Goal: Transaction & Acquisition: Purchase product/service

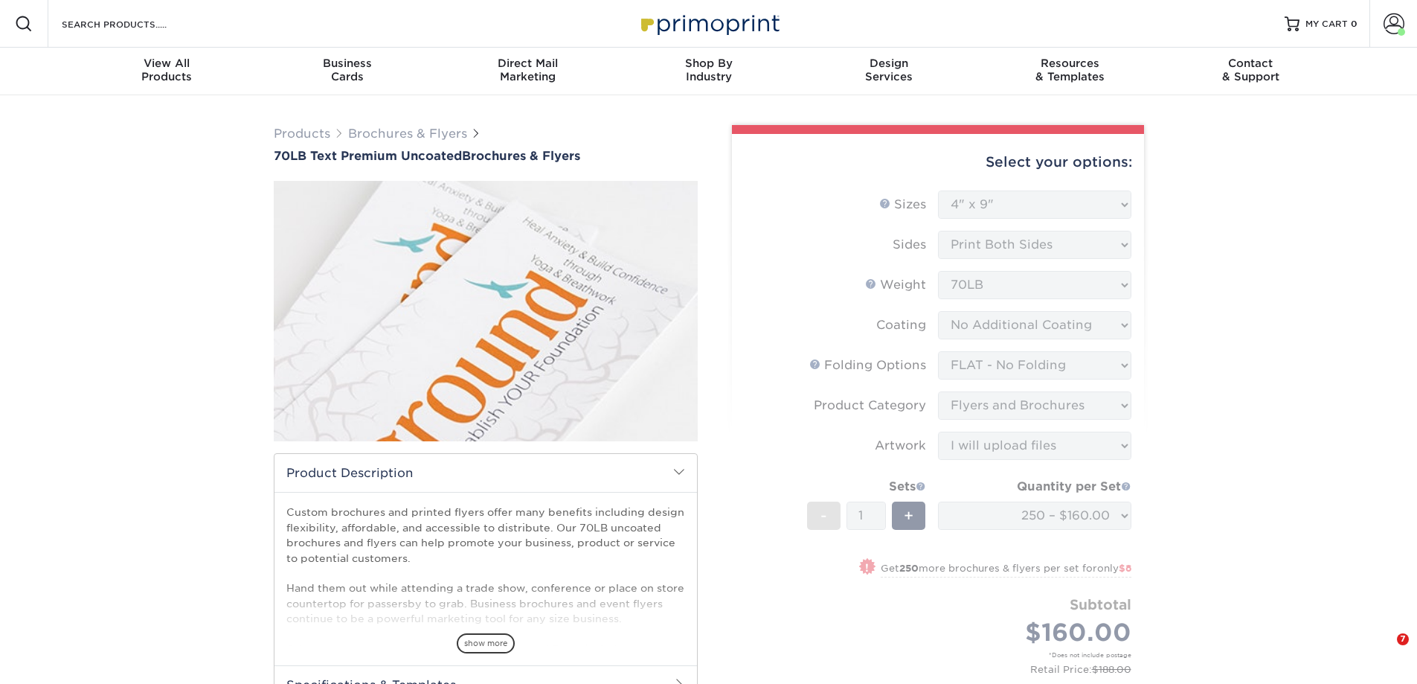
select select "4.00x9.00"
select select "9b1d5825-34d1-4721-9874-ed79abb003d7"
select select "1a668080-6b7c-4174-b399-2c3833b27ef4"
select select "upload"
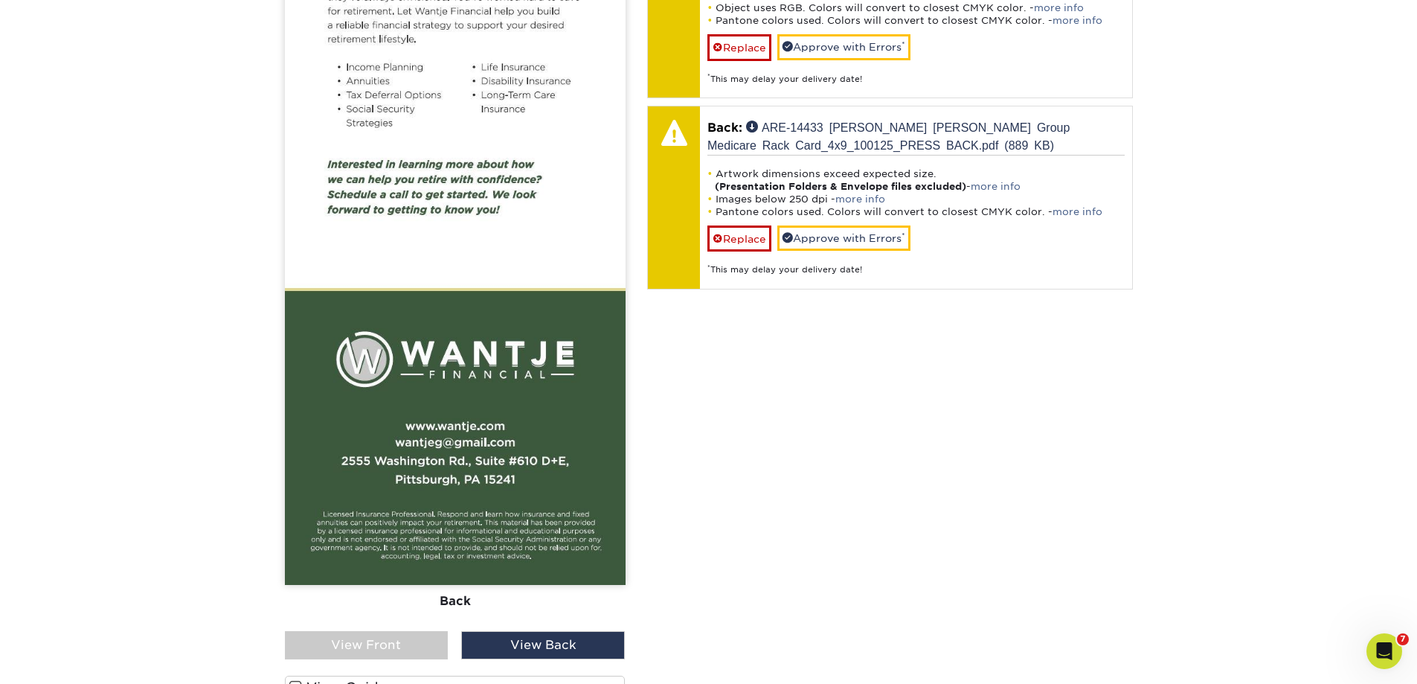
scroll to position [1116, 0]
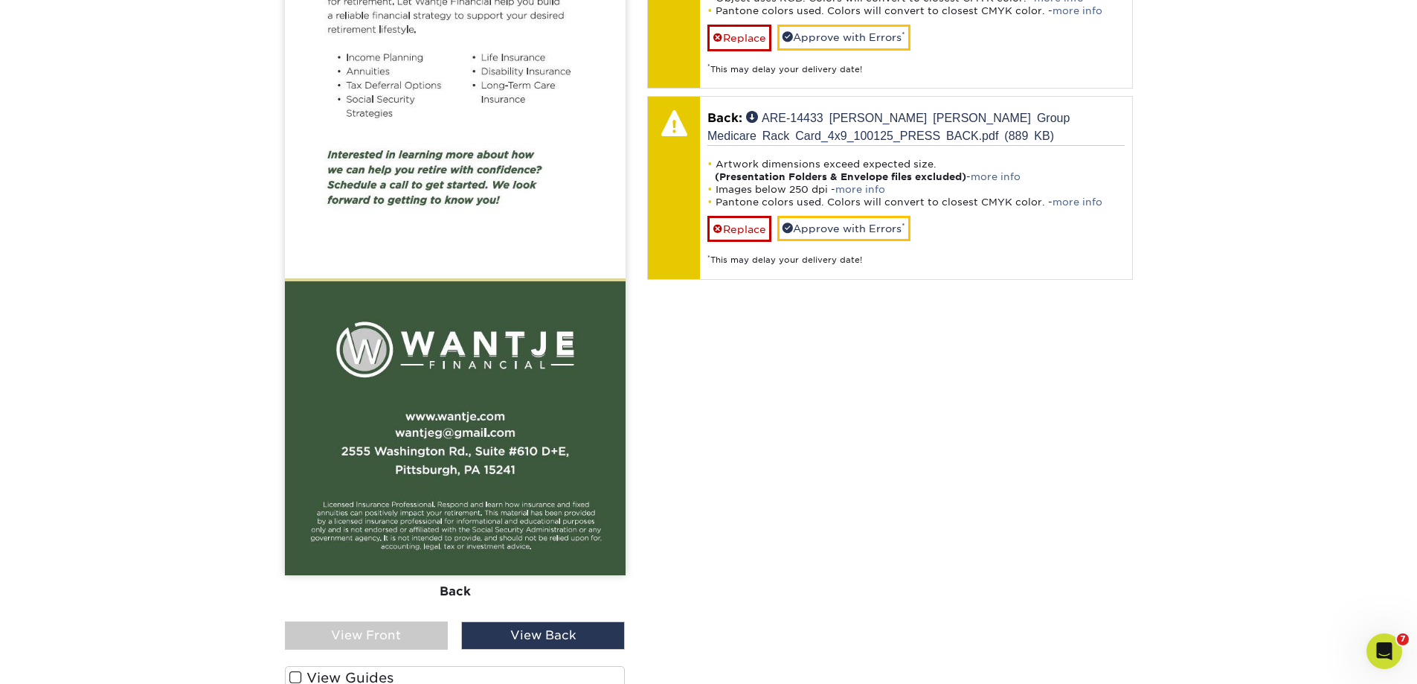
click at [365, 627] on div "View Front" at bounding box center [367, 635] width 164 height 28
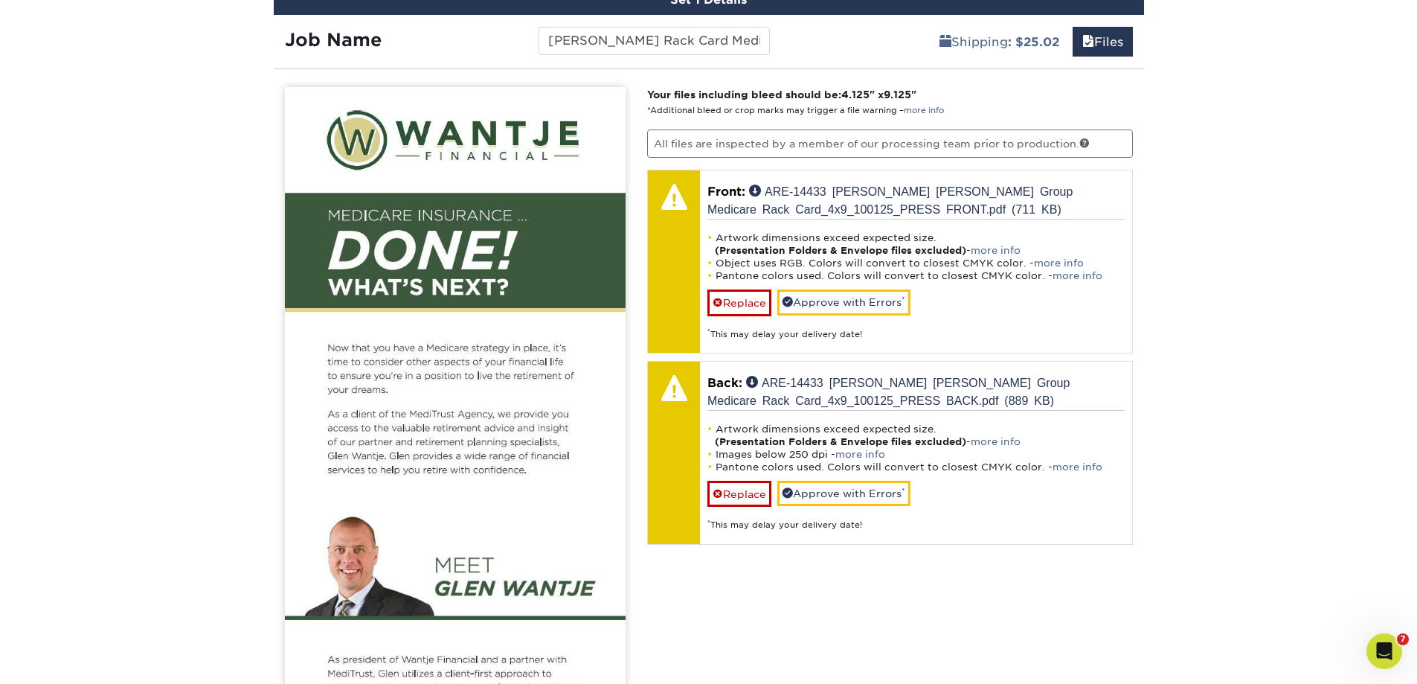
scroll to position [818, 0]
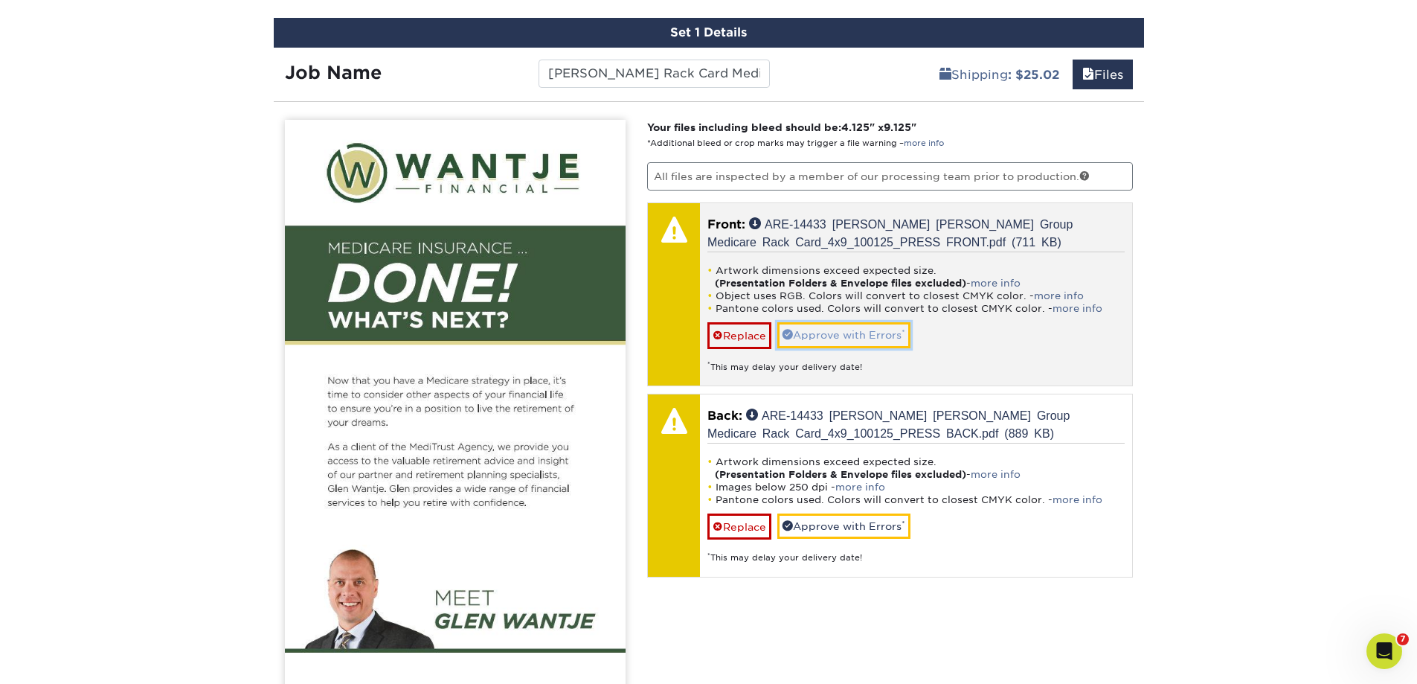
click at [873, 328] on link "Approve with Errors *" at bounding box center [843, 334] width 133 height 25
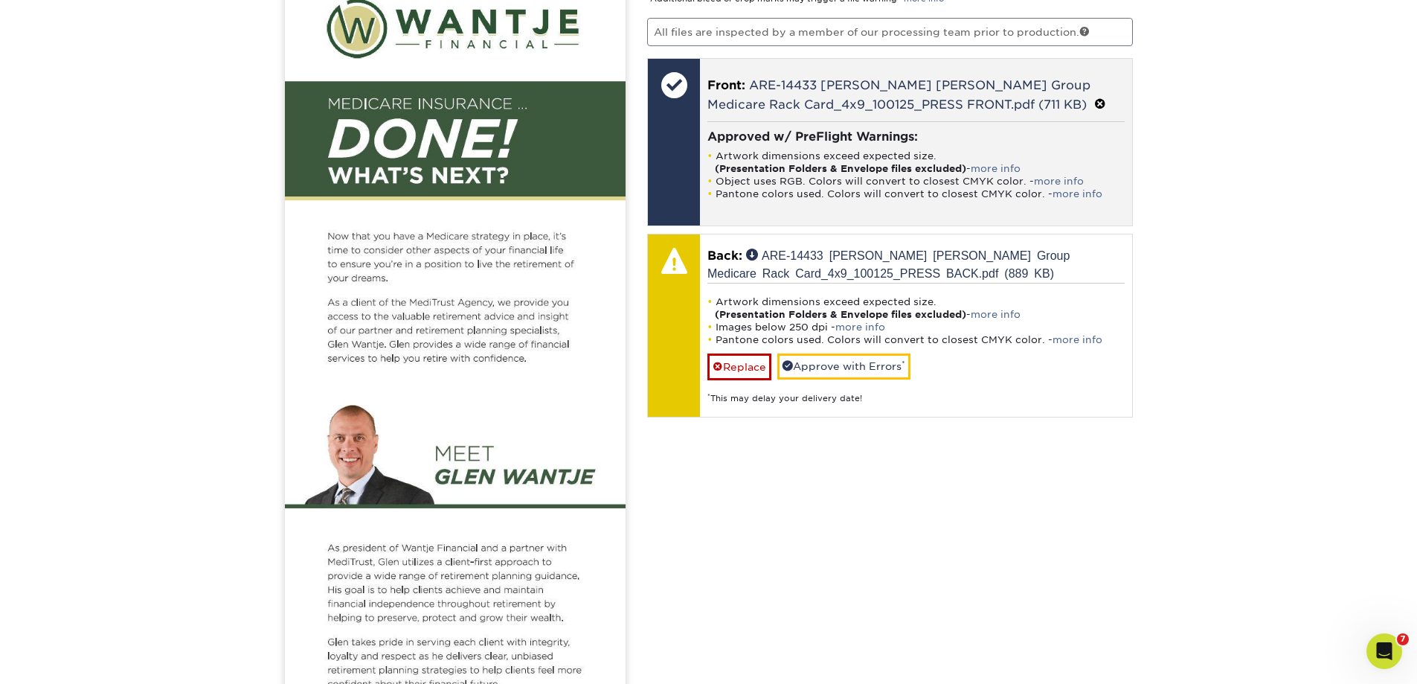
scroll to position [967, 0]
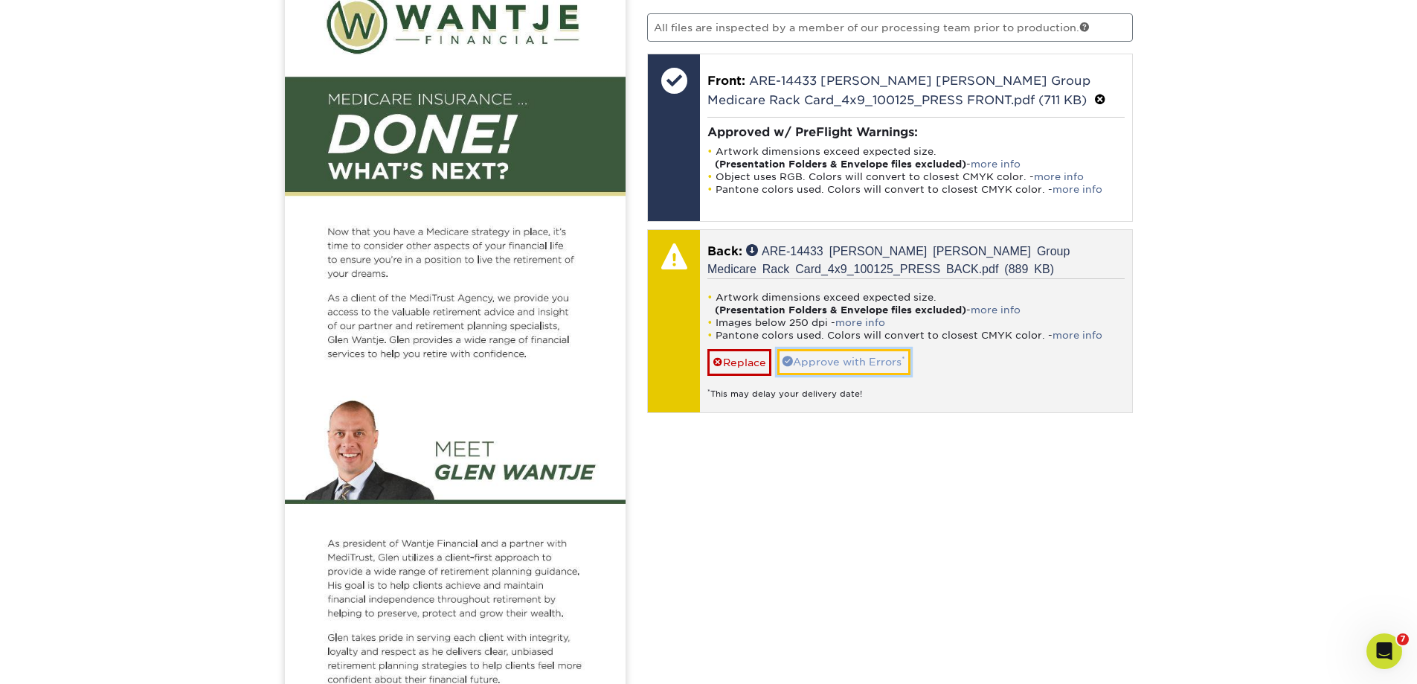
click at [859, 363] on link "Approve with Errors *" at bounding box center [843, 361] width 133 height 25
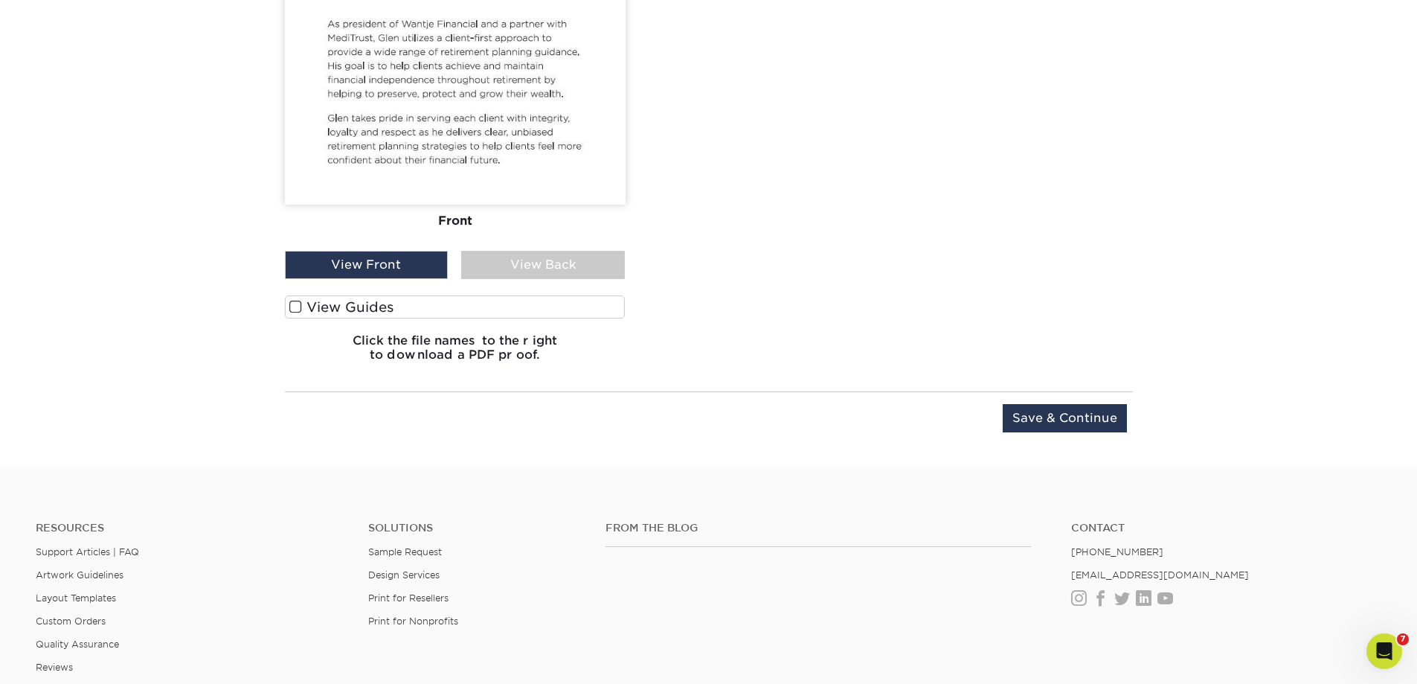
scroll to position [1488, 0]
click at [292, 307] on span at bounding box center [295, 305] width 13 height 14
click at [0, 0] on input "View Guides" at bounding box center [0, 0] width 0 height 0
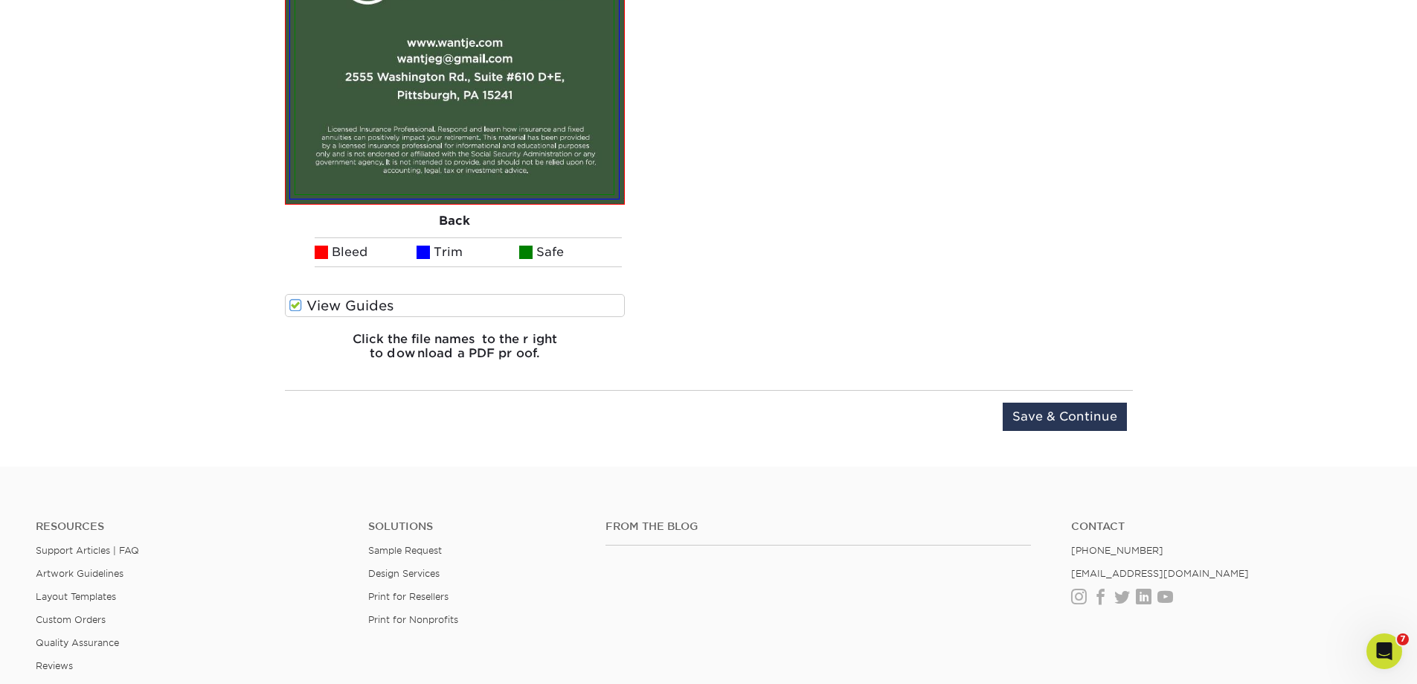
click at [1044, 411] on input "Save & Continue" at bounding box center [1065, 416] width 124 height 28
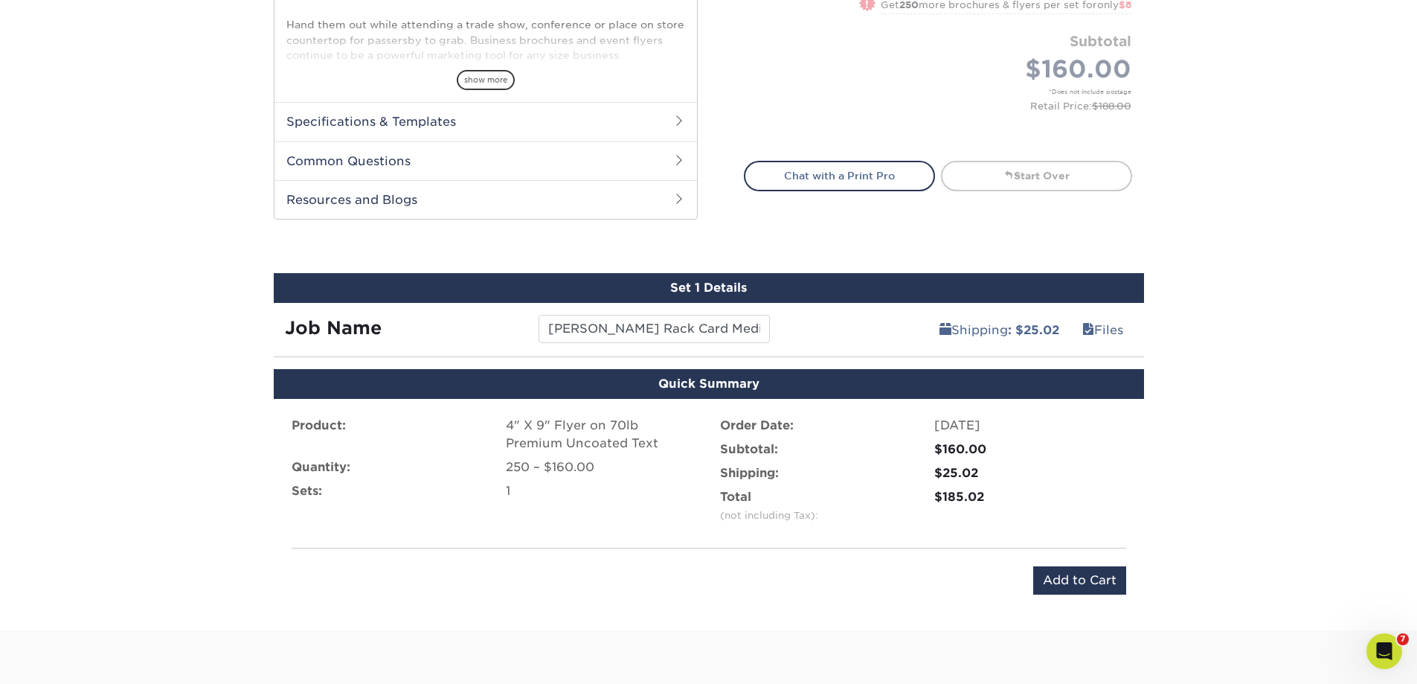
scroll to position [647, 0]
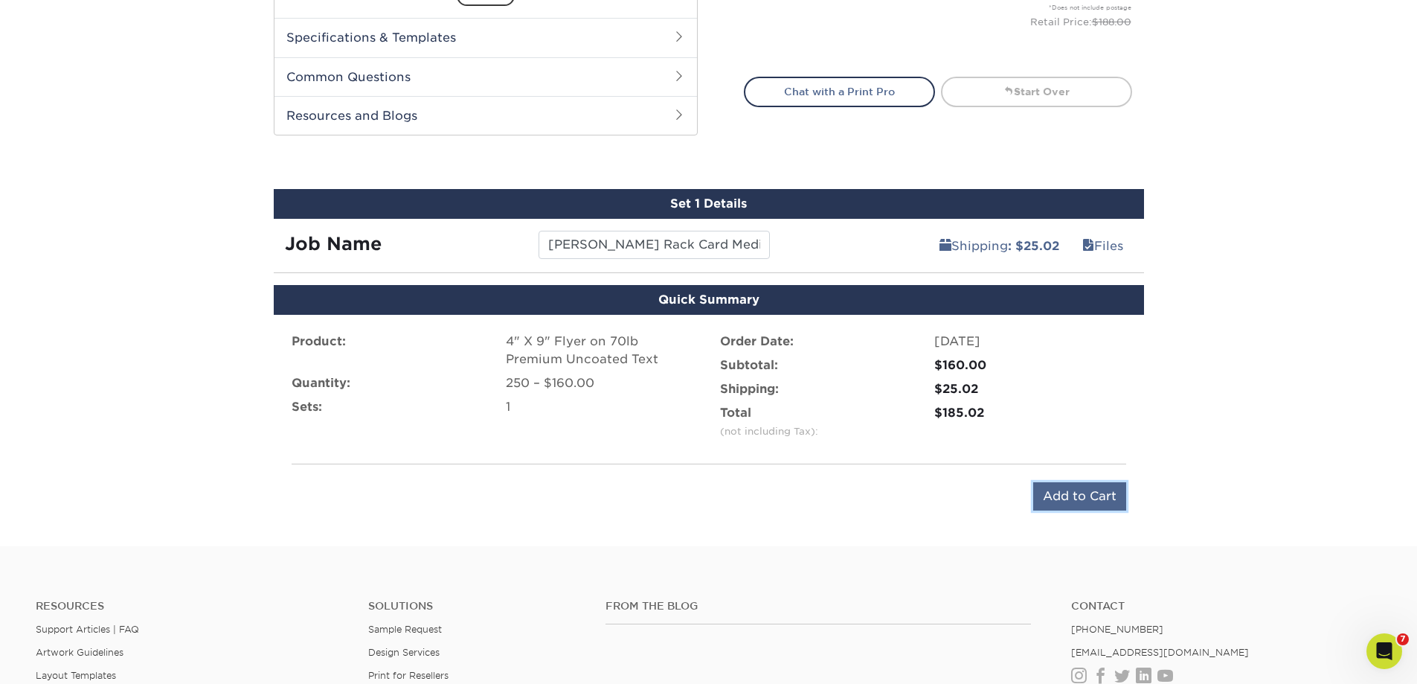
click at [1068, 493] on input "Add to Cart" at bounding box center [1079, 496] width 93 height 28
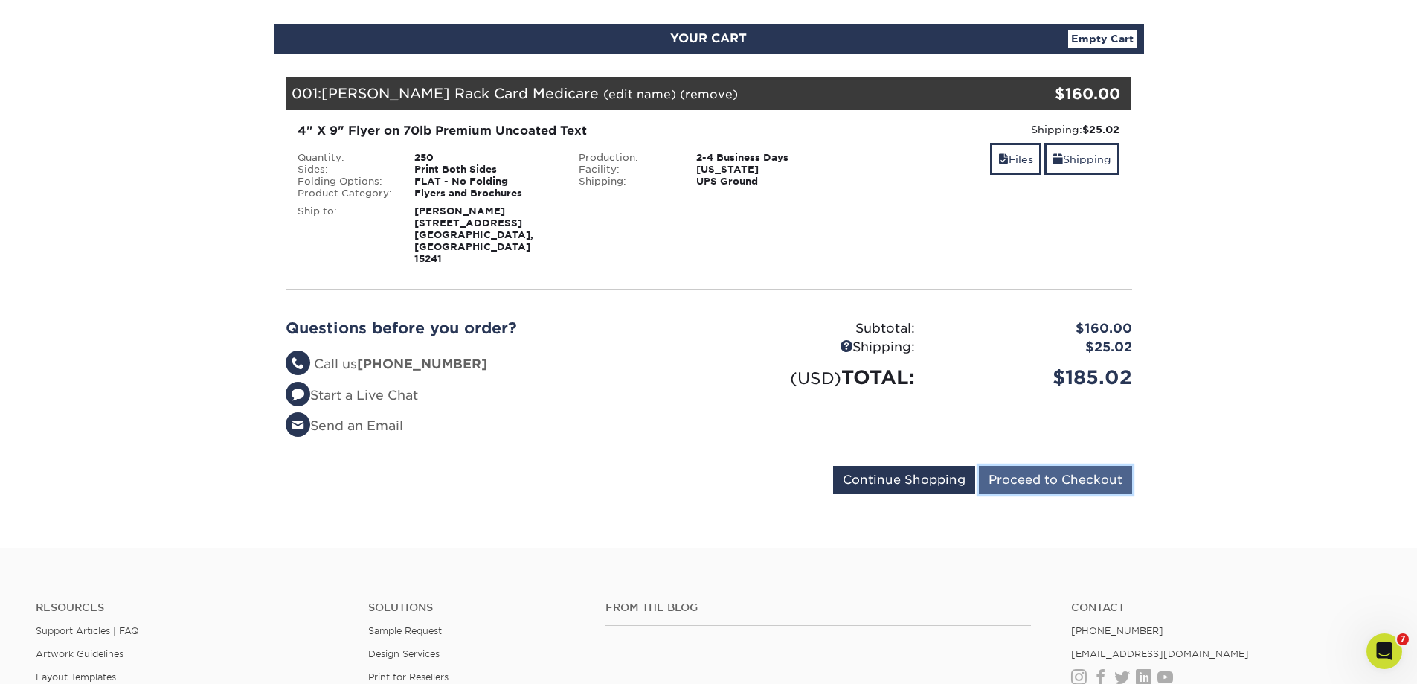
click at [1034, 466] on input "Proceed to Checkout" at bounding box center [1055, 480] width 153 height 28
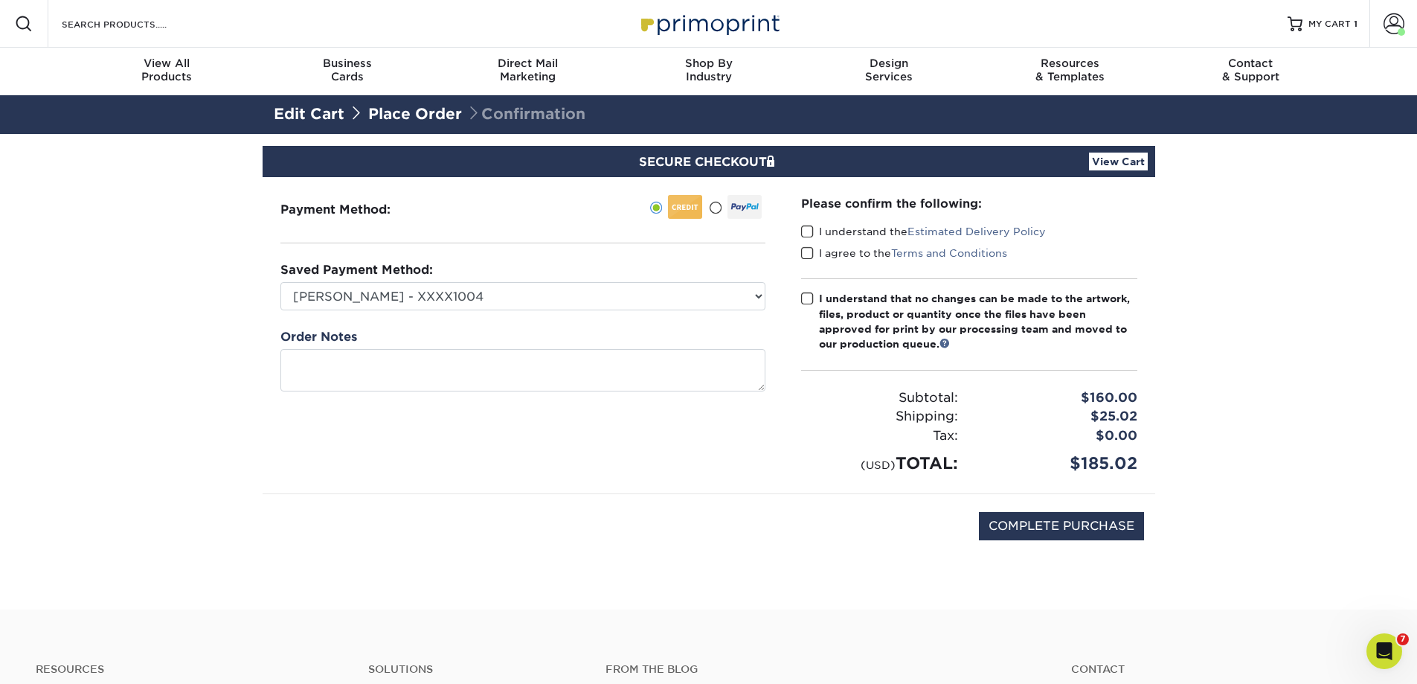
click at [807, 229] on span at bounding box center [807, 232] width 13 height 14
click at [0, 0] on input "I understand the Estimated Delivery Policy" at bounding box center [0, 0] width 0 height 0
click at [805, 253] on span at bounding box center [807, 253] width 13 height 14
click at [0, 0] on input "I agree to the Terms and Conditions" at bounding box center [0, 0] width 0 height 0
drag, startPoint x: 806, startPoint y: 298, endPoint x: 815, endPoint y: 317, distance: 21.6
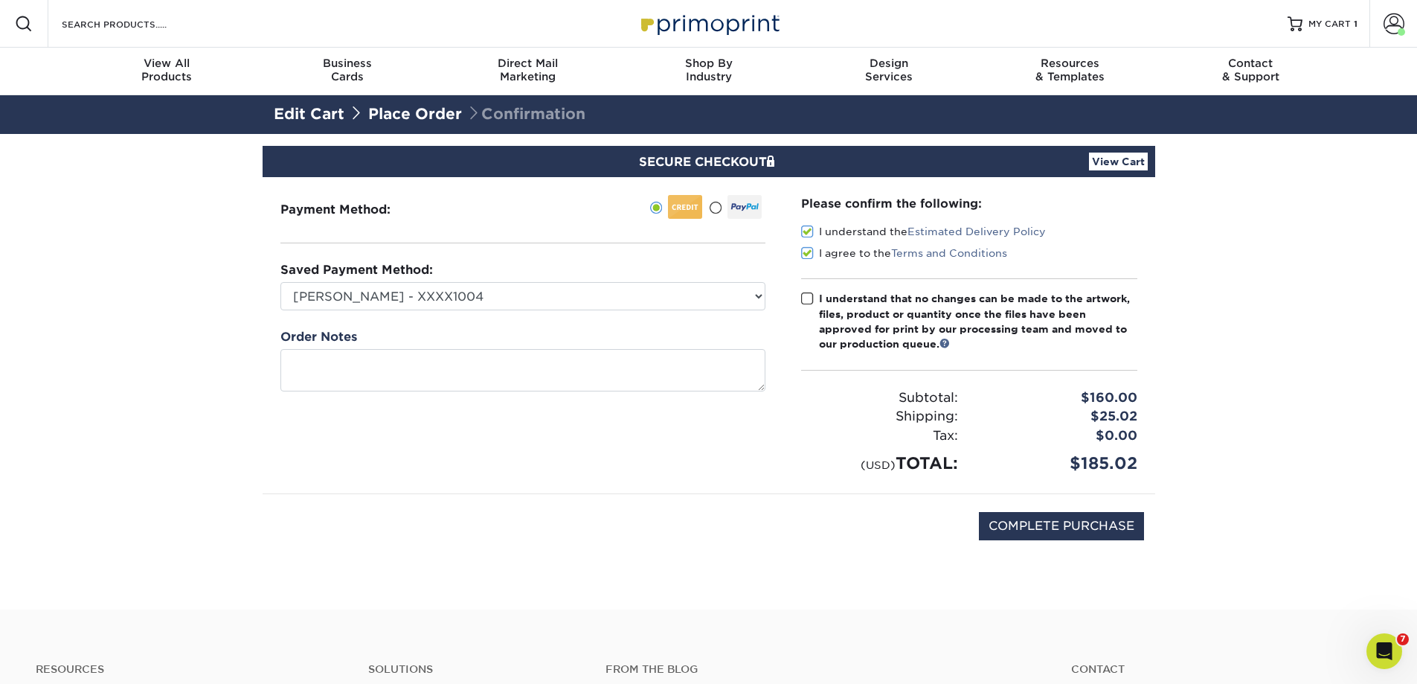
click at [806, 297] on span at bounding box center [807, 299] width 13 height 14
click at [0, 0] on input "I understand that no changes can be made to the artwork, files, product or quan…" at bounding box center [0, 0] width 0 height 0
click at [1014, 522] on input "COMPLETE PURCHASE" at bounding box center [1061, 526] width 165 height 28
type input "PROCESSING, PLEASE WAIT..."
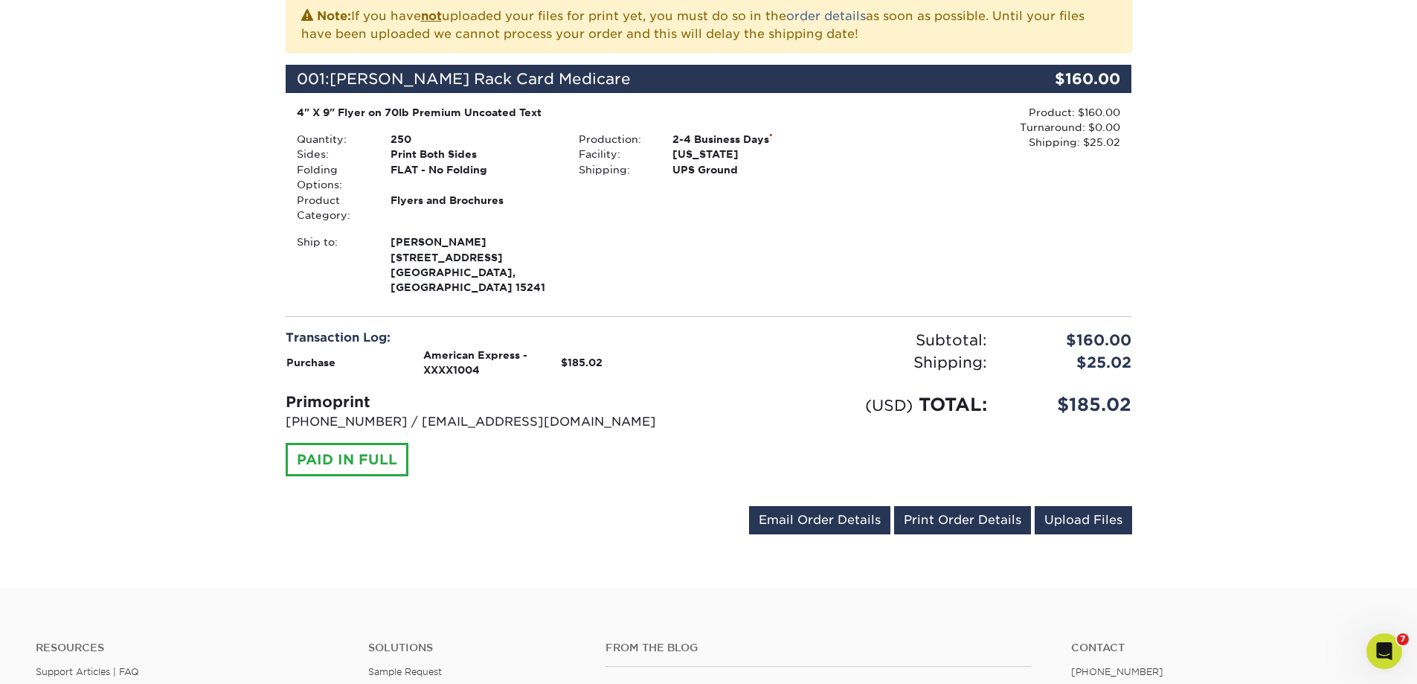
scroll to position [372, 0]
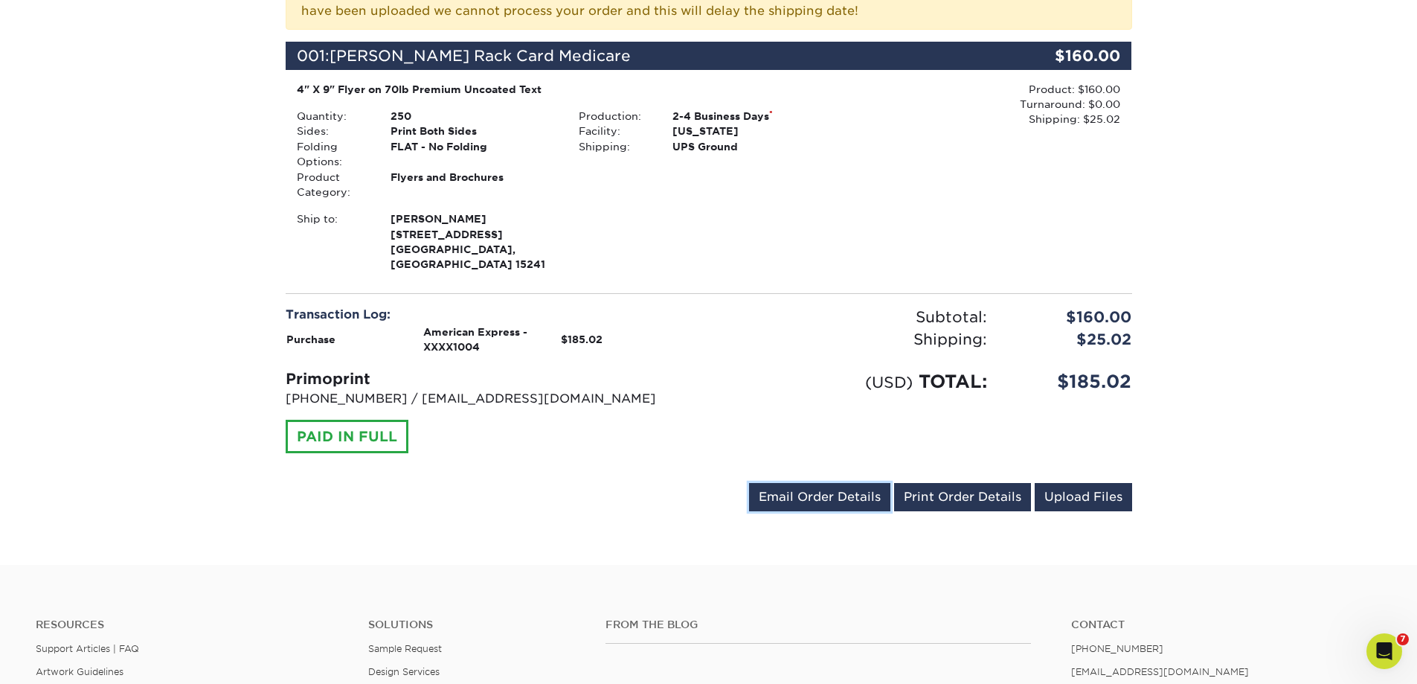
click at [819, 483] on link "Email Order Details" at bounding box center [819, 497] width 141 height 28
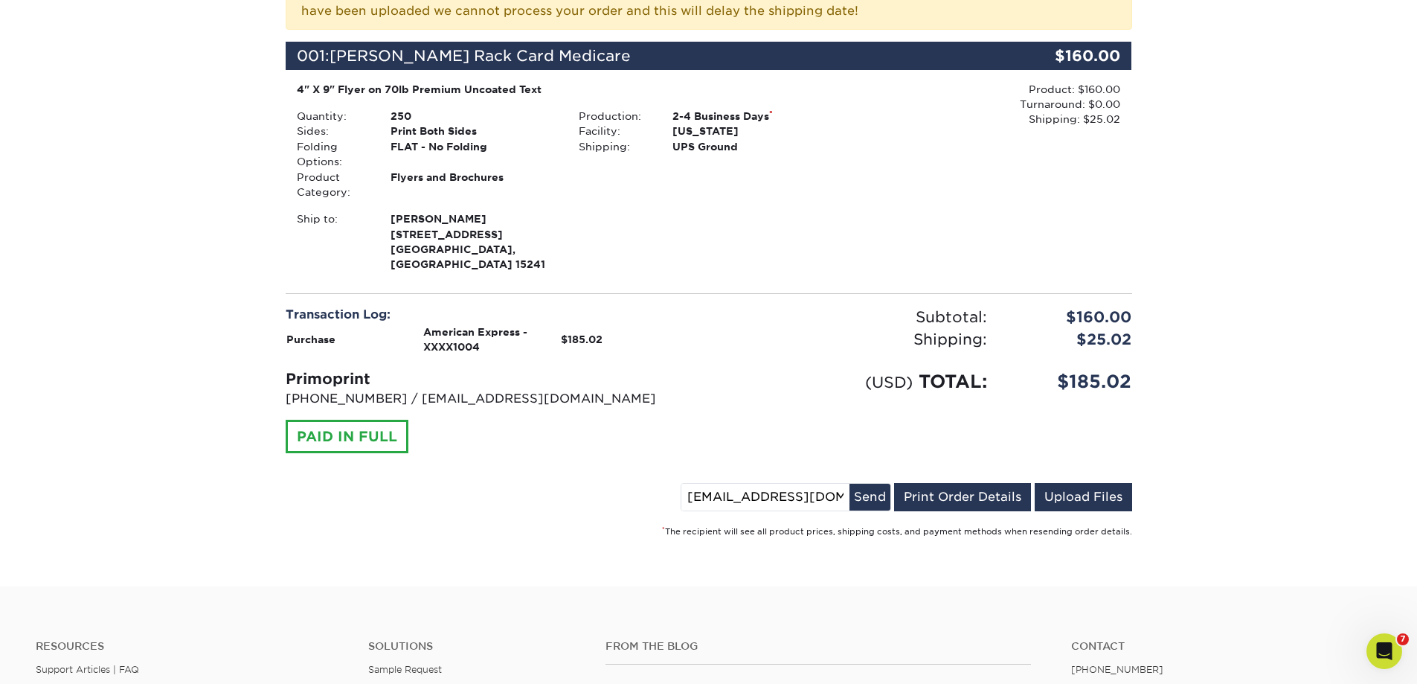
click at [689, 484] on input "smacmail@creativeone.com" at bounding box center [765, 497] width 168 height 27
type input "m"
type input "kgreen@creativeone.com"
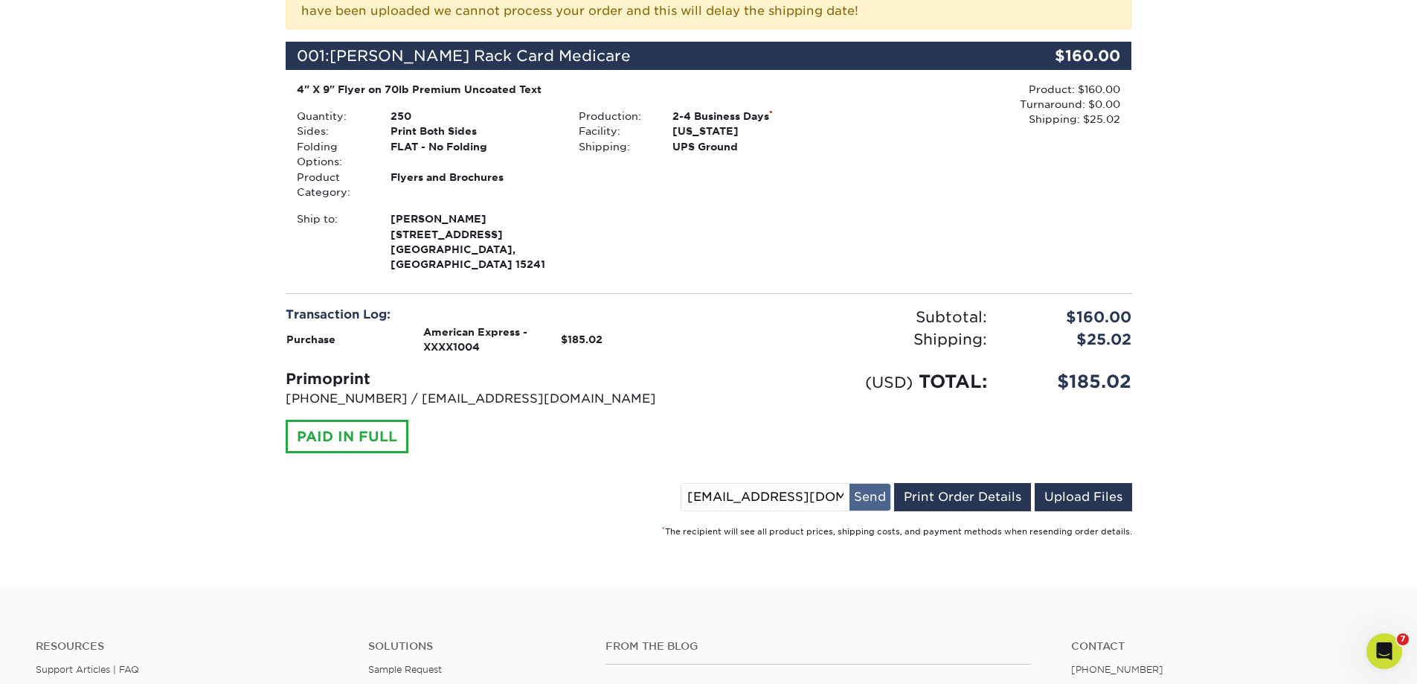
click at [864, 484] on button "Send" at bounding box center [869, 497] width 41 height 27
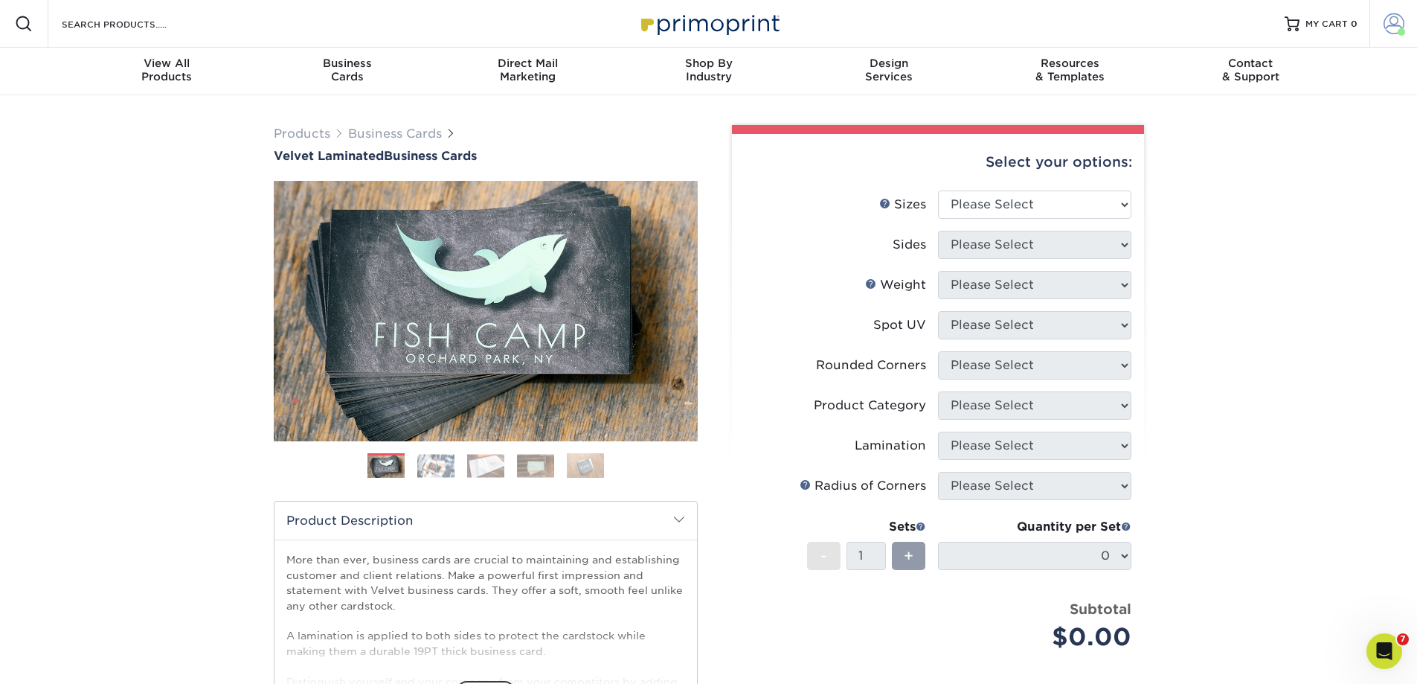
click at [1389, 20] on span at bounding box center [1394, 23] width 21 height 21
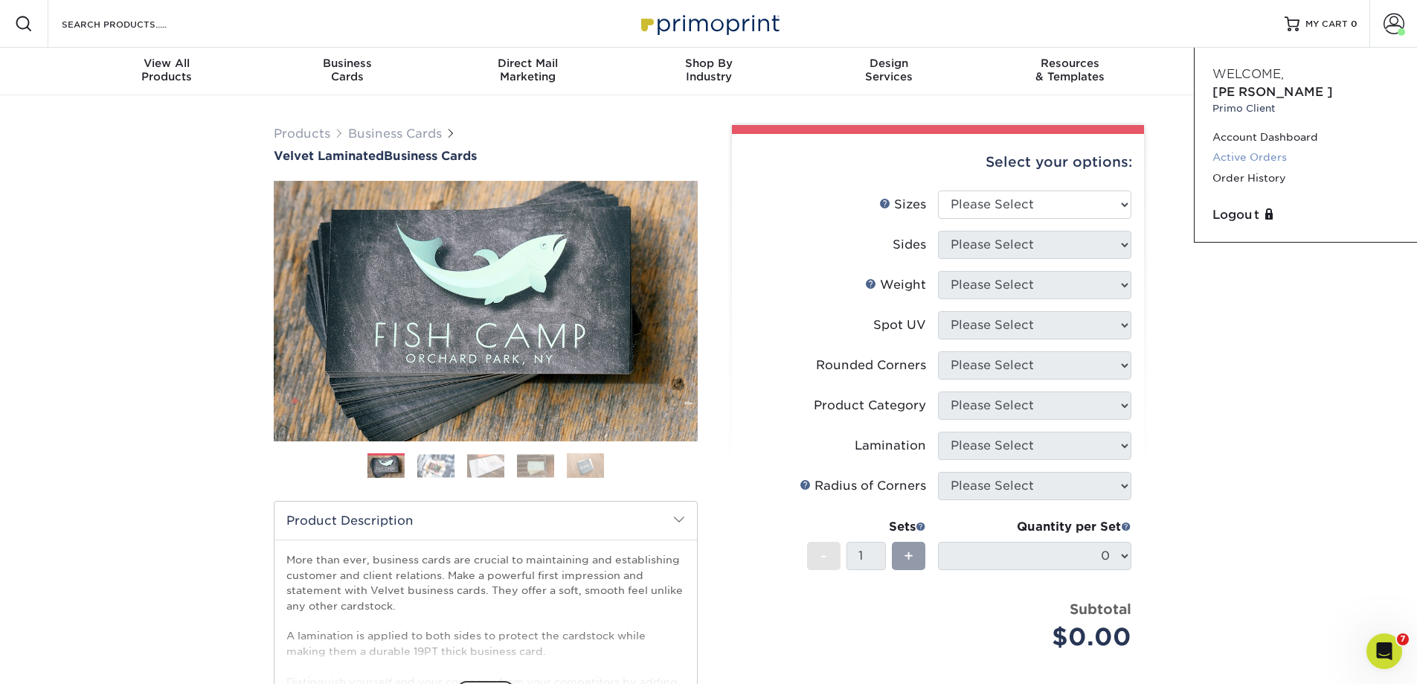
click at [1276, 147] on link "Active Orders" at bounding box center [1305, 157] width 187 height 20
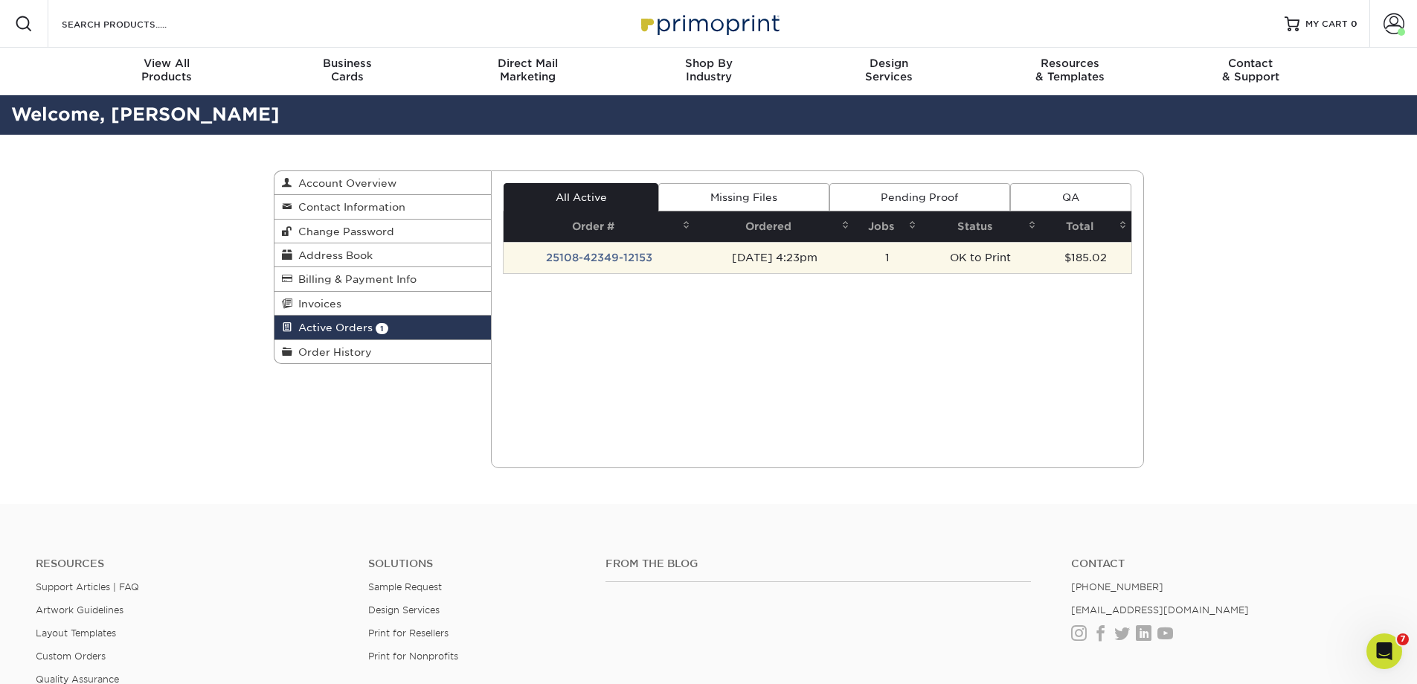
click at [559, 252] on td "25108-42349-12153" at bounding box center [599, 257] width 191 height 31
